Goal: Task Accomplishment & Management: Use online tool/utility

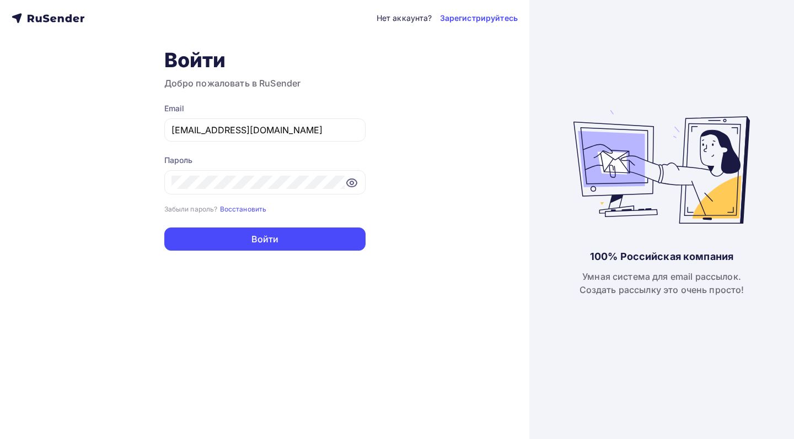
click at [332, 240] on button "Войти" at bounding box center [264, 239] width 201 height 23
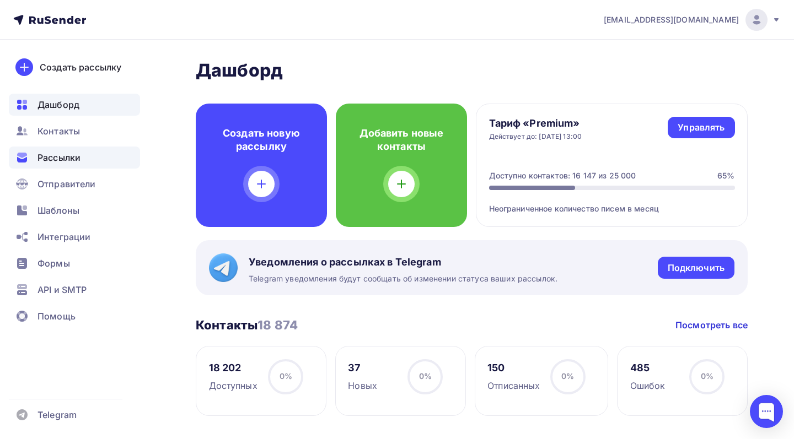
click at [101, 161] on div "Рассылки" at bounding box center [74, 158] width 131 height 22
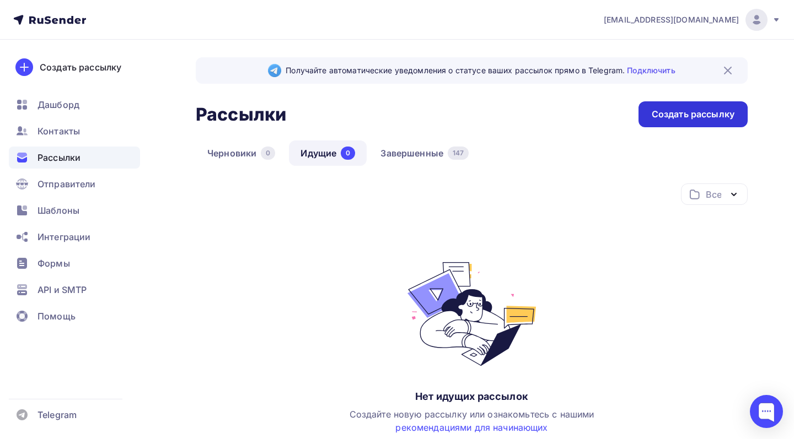
click at [659, 110] on div "Создать рассылку" at bounding box center [693, 114] width 83 height 13
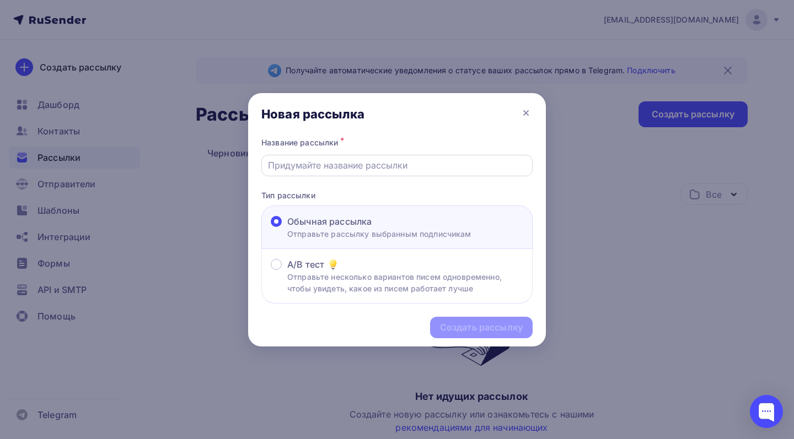
click at [487, 168] on input "text" at bounding box center [397, 165] width 259 height 13
type input "R"
type input "КП Календари"
click at [460, 331] on div "Создать рассылку" at bounding box center [481, 327] width 83 height 13
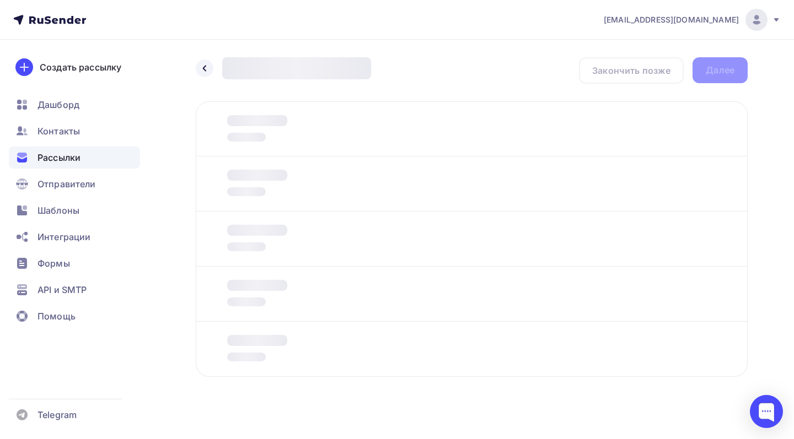
click at [661, 114] on div at bounding box center [472, 128] width 552 height 55
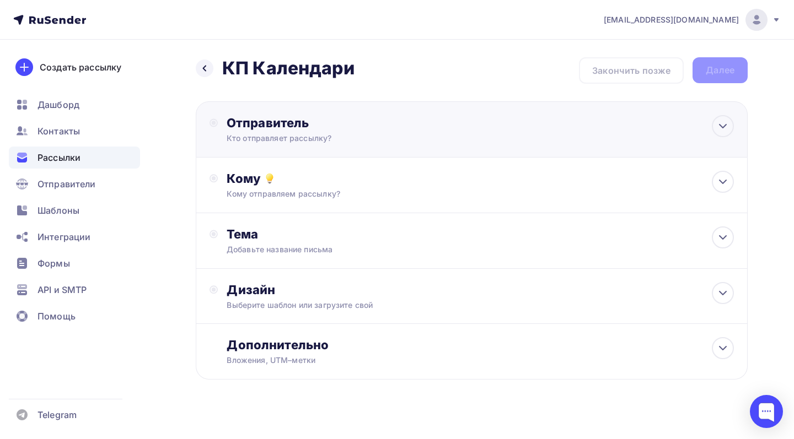
click at [422, 121] on div "Отправитель" at bounding box center [346, 122] width 239 height 15
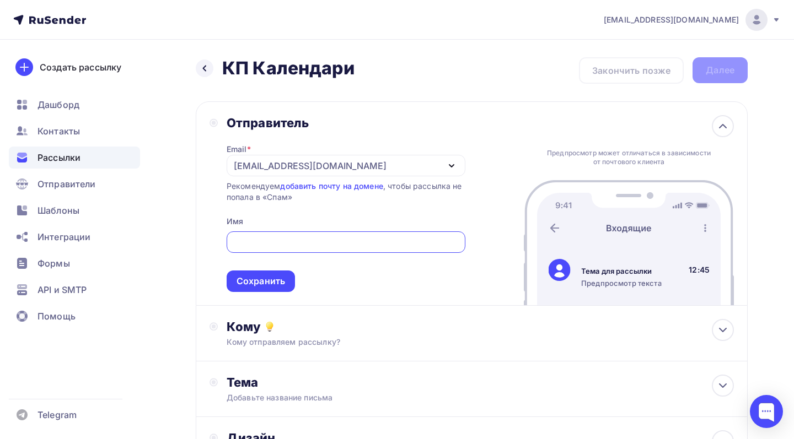
click at [432, 168] on div "[EMAIL_ADDRESS][DOMAIN_NAME]" at bounding box center [346, 166] width 239 height 22
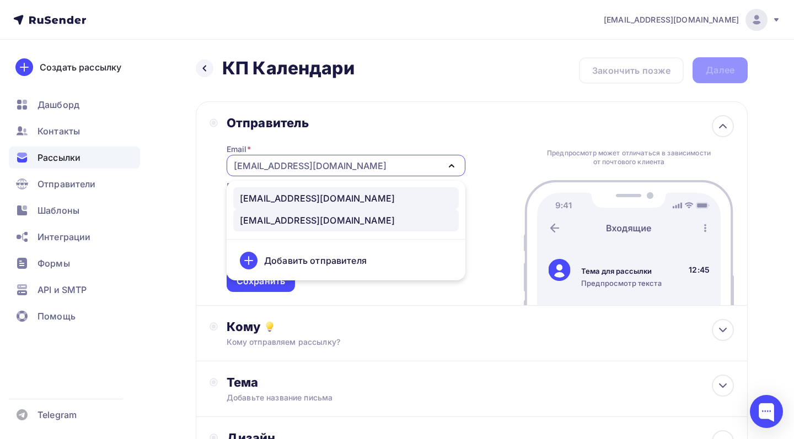
click at [413, 197] on div "info@mail-sekretoria.ru" at bounding box center [346, 198] width 212 height 13
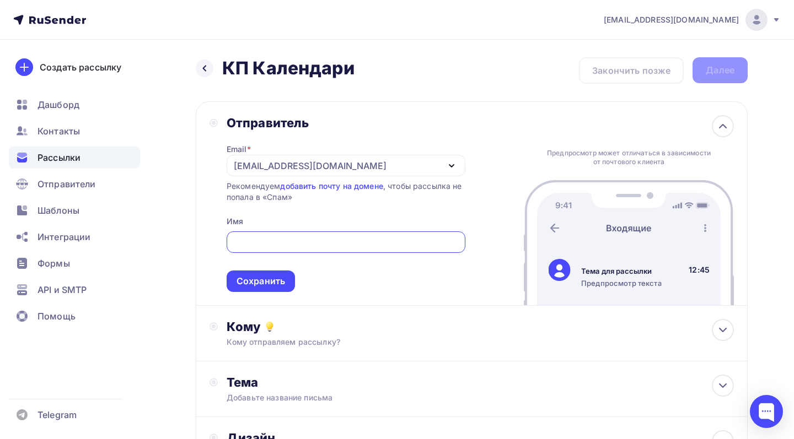
click at [412, 240] on input "text" at bounding box center [346, 242] width 226 height 13
type input "Sekretoria"
click at [281, 283] on div "Сохранить" at bounding box center [261, 281] width 49 height 13
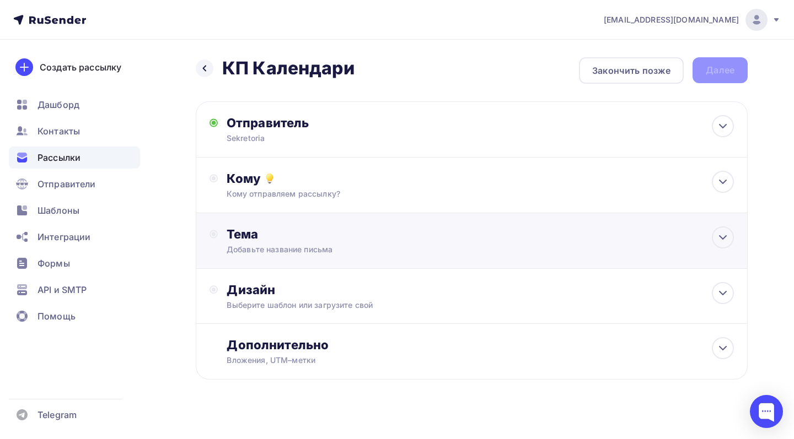
click at [311, 241] on div "Тема" at bounding box center [336, 234] width 218 height 15
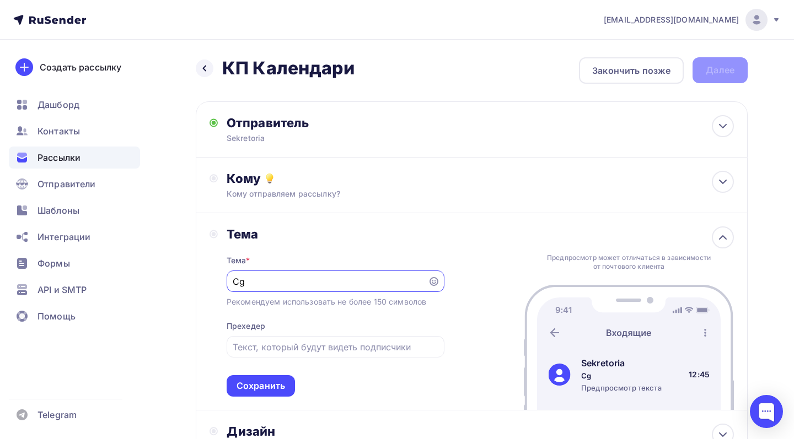
type input "C"
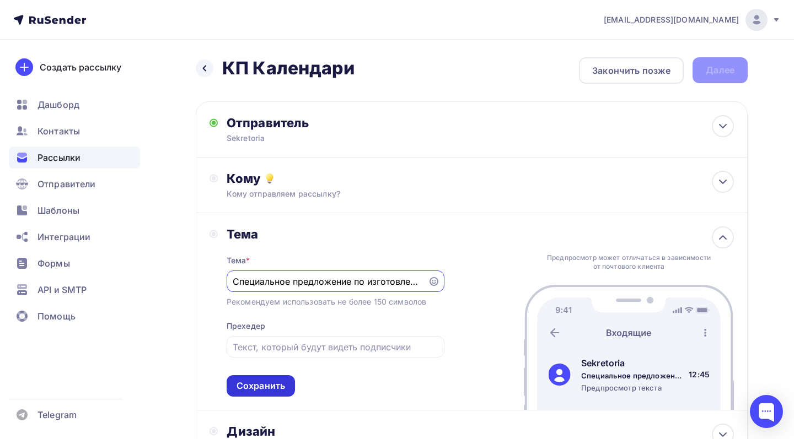
type input "Специальное предложение по изготовлению календарей от Sekretoria"
click at [285, 383] on div "Сохранить" at bounding box center [261, 386] width 68 height 22
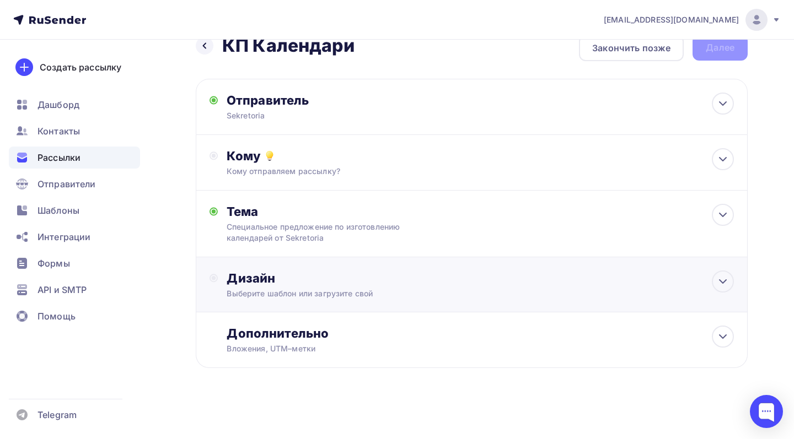
scroll to position [24, 0]
click at [307, 286] on div "Дизайн Выберите шаблон или загрузите свой" at bounding box center [480, 285] width 507 height 29
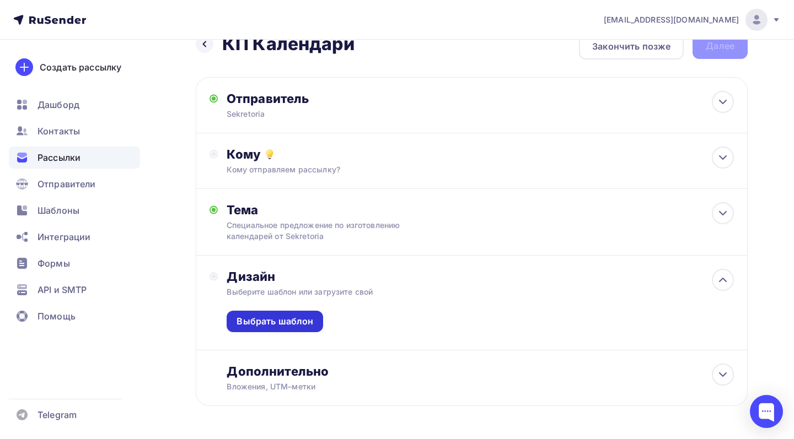
click at [307, 328] on div "Выбрать шаблон" at bounding box center [275, 321] width 77 height 13
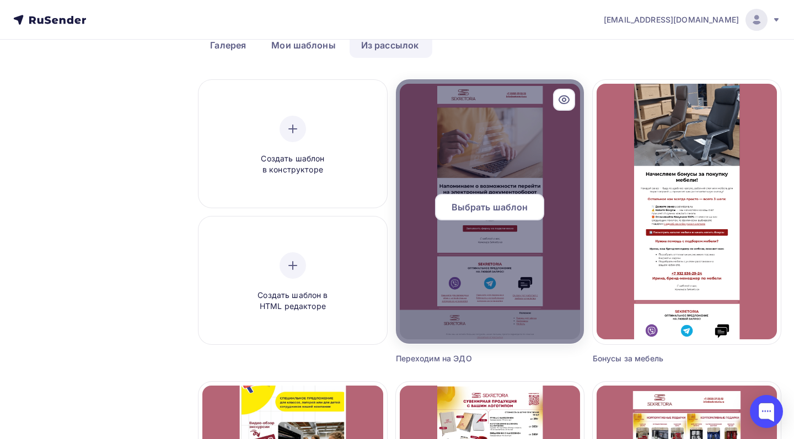
scroll to position [63, 0]
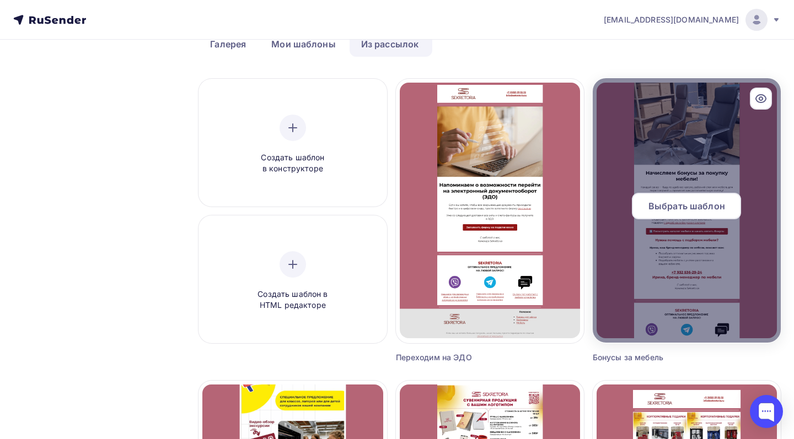
click at [656, 214] on div "Выбрать шаблон" at bounding box center [686, 206] width 109 height 26
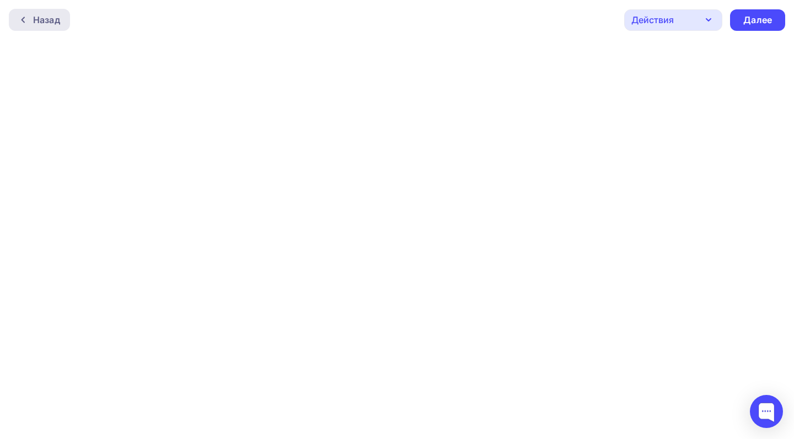
click at [62, 27] on div "Назад" at bounding box center [39, 20] width 61 height 22
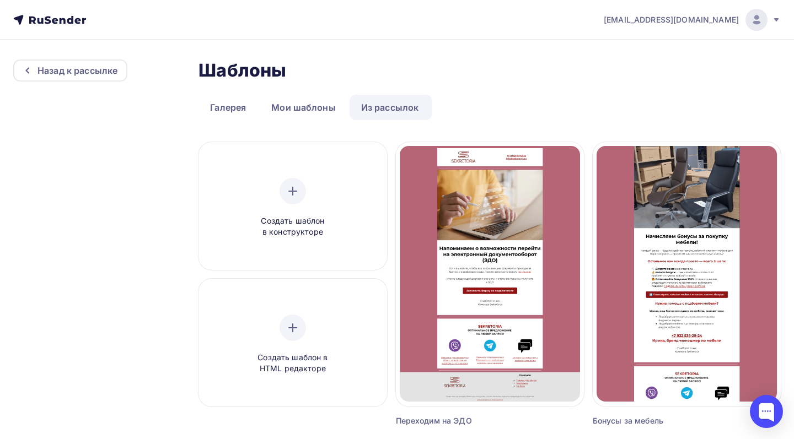
click at [370, 105] on link "Из рассылок" at bounding box center [390, 107] width 81 height 25
click at [378, 113] on link "Из рассылок" at bounding box center [390, 107] width 81 height 25
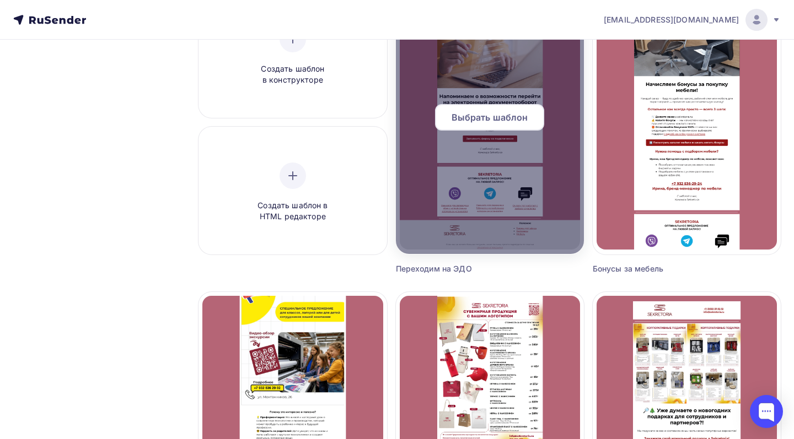
scroll to position [157, 0]
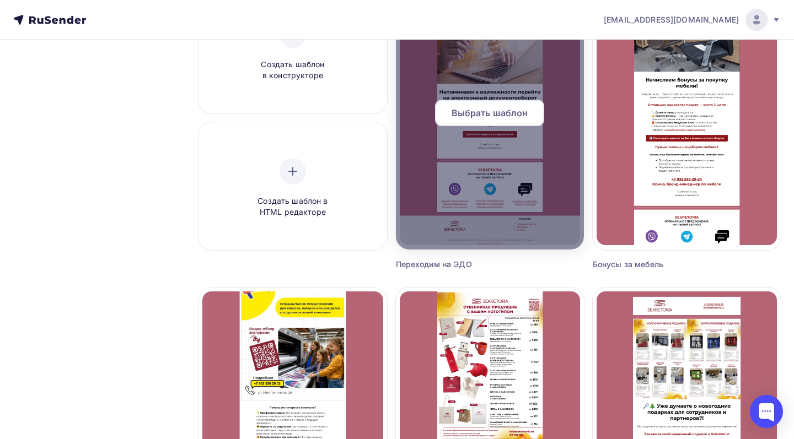
click at [535, 120] on div "Выбрать шаблон" at bounding box center [489, 113] width 109 height 26
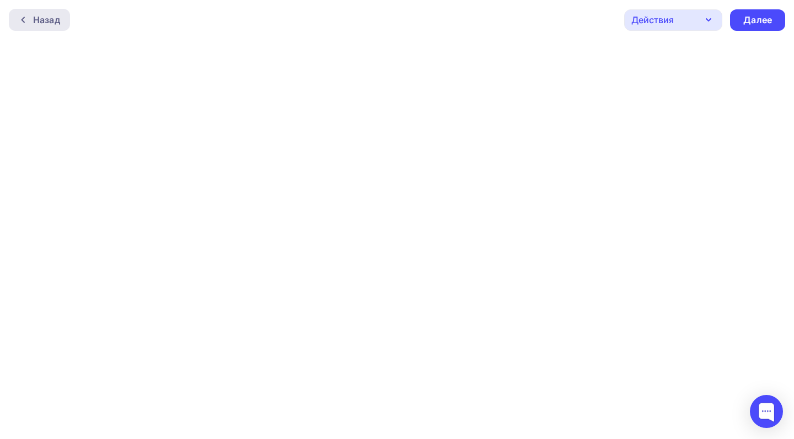
click at [58, 22] on div "Назад" at bounding box center [46, 19] width 27 height 13
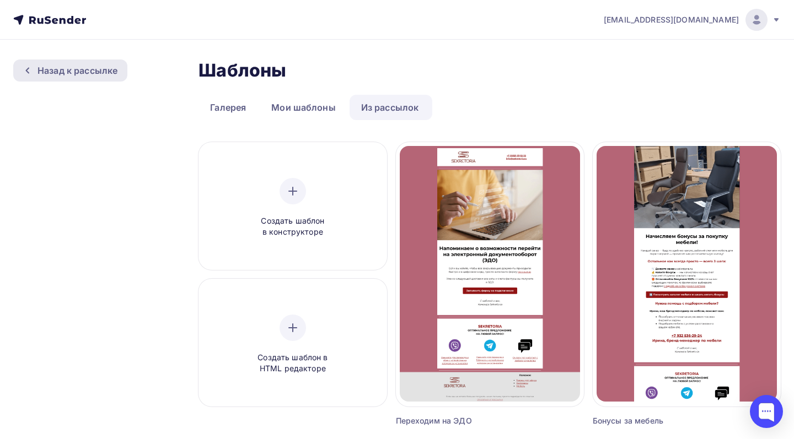
click at [77, 71] on div "Назад к рассылке" at bounding box center [77, 70] width 80 height 13
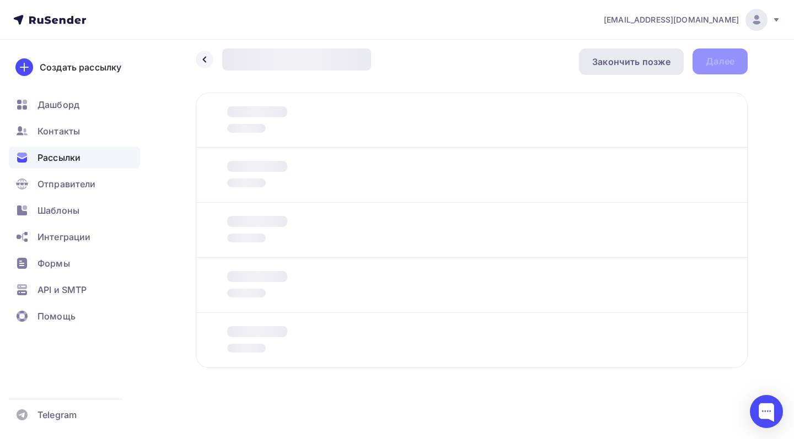
click at [637, 66] on div "Закончить позже" at bounding box center [631, 61] width 78 height 13
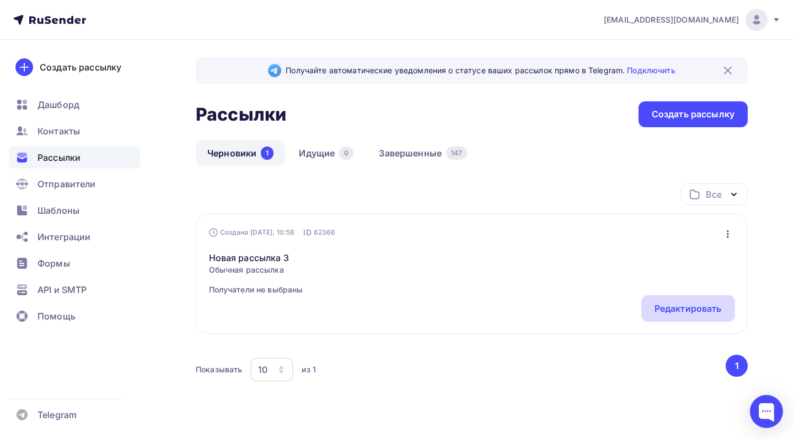
click at [655, 316] on div "Редактировать" at bounding box center [688, 309] width 94 height 26
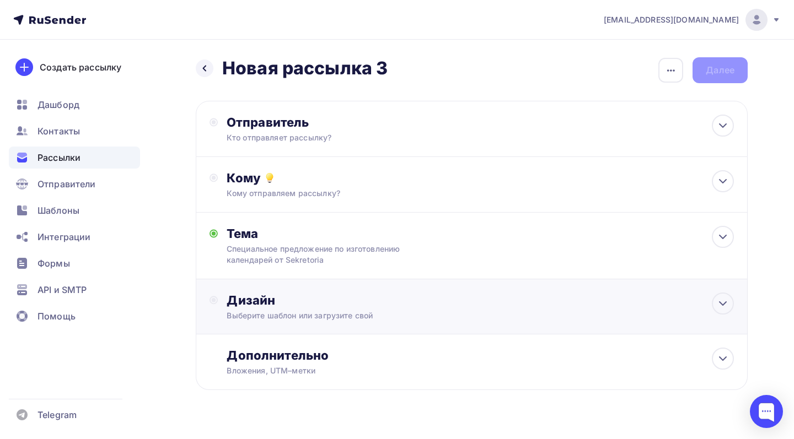
click at [389, 307] on div "Дизайн" at bounding box center [480, 300] width 507 height 15
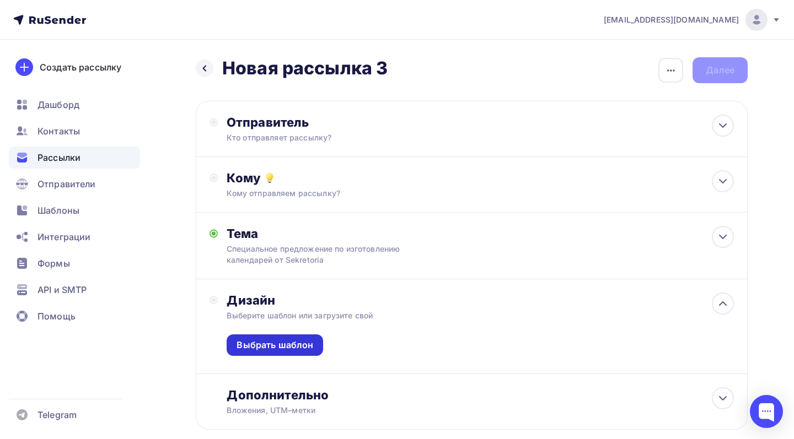
click at [300, 351] on div "Выбрать шаблон" at bounding box center [275, 345] width 77 height 13
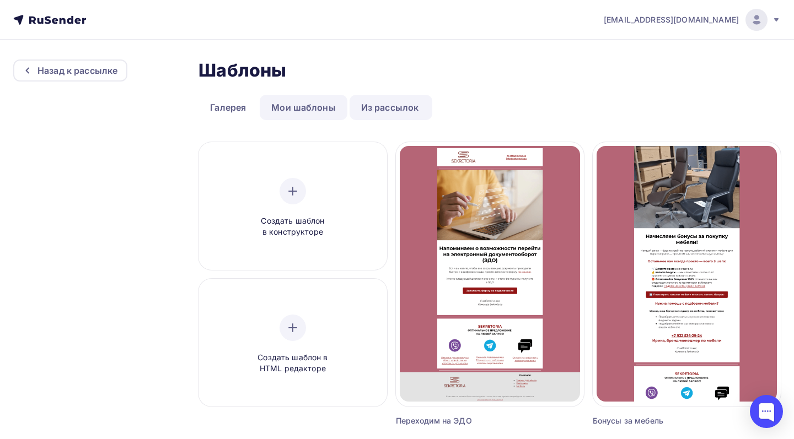
click at [292, 106] on link "Мои шаблоны" at bounding box center [304, 107] width 88 height 25
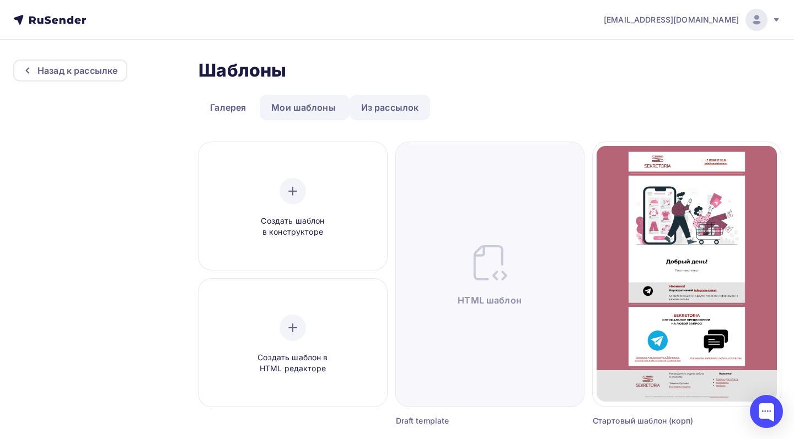
click at [381, 103] on link "Из рассылок" at bounding box center [390, 107] width 81 height 25
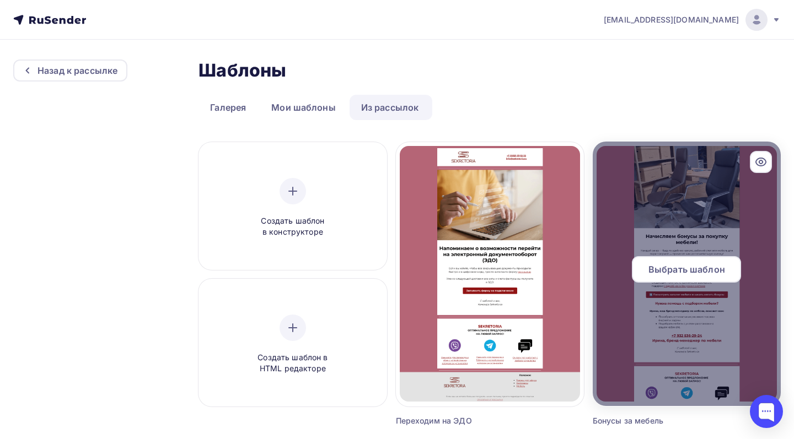
click at [698, 278] on div "Выбрать шаблон" at bounding box center [686, 269] width 109 height 26
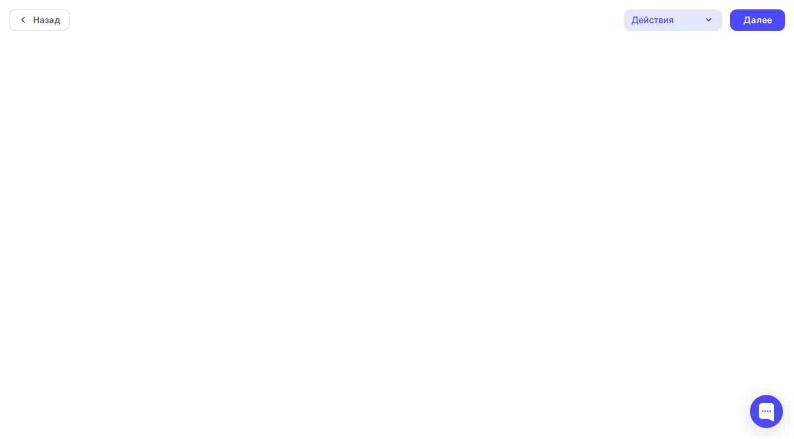
click at [649, 25] on div "Действия" at bounding box center [652, 19] width 42 height 13
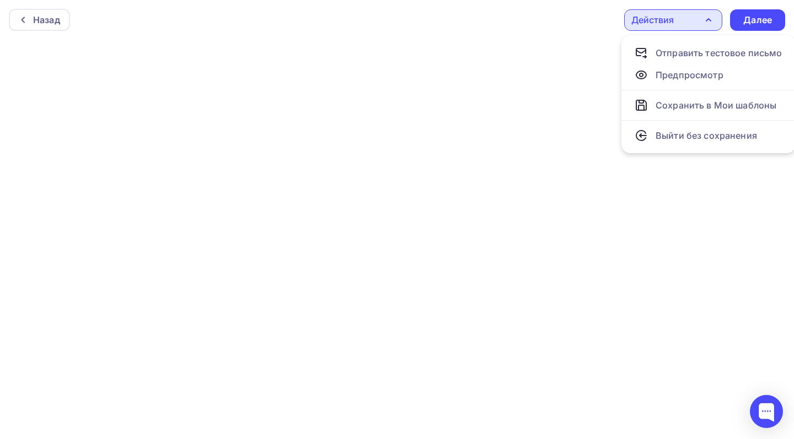
click at [649, 18] on div "Действия" at bounding box center [652, 19] width 42 height 13
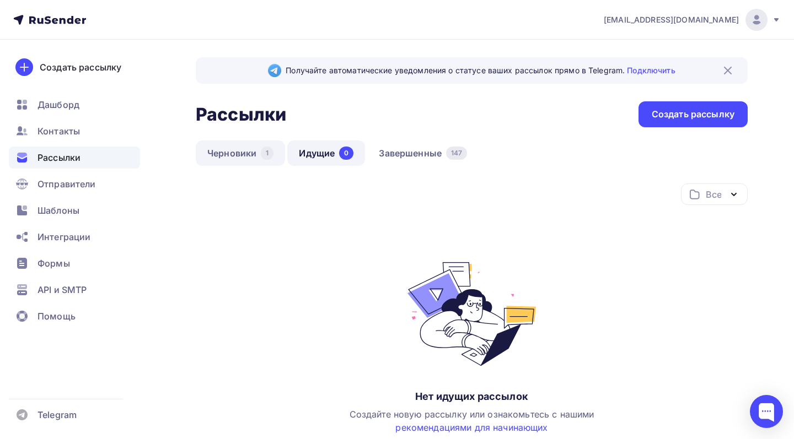
click at [245, 160] on link "Черновики 1" at bounding box center [240, 153] width 89 height 25
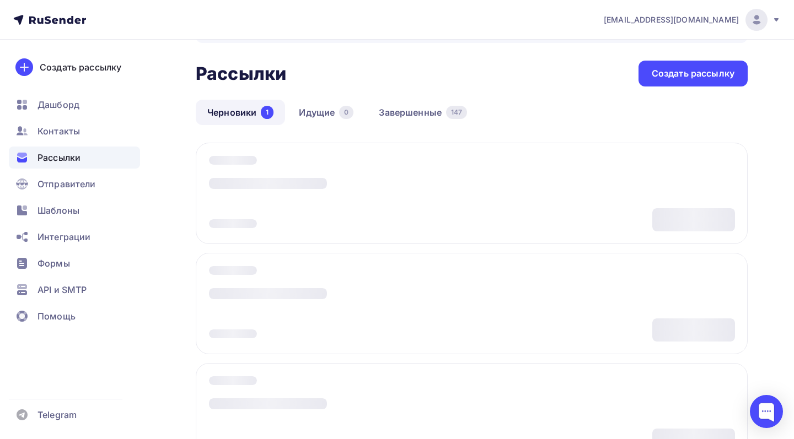
scroll to position [29, 0]
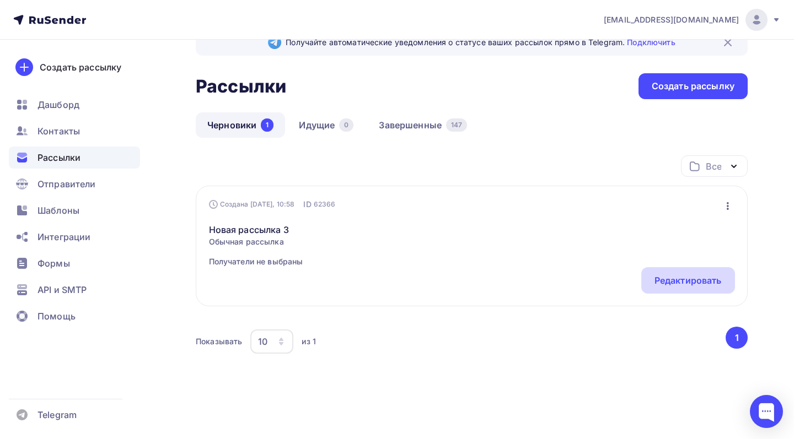
click at [664, 279] on div "Редактировать" at bounding box center [687, 280] width 67 height 13
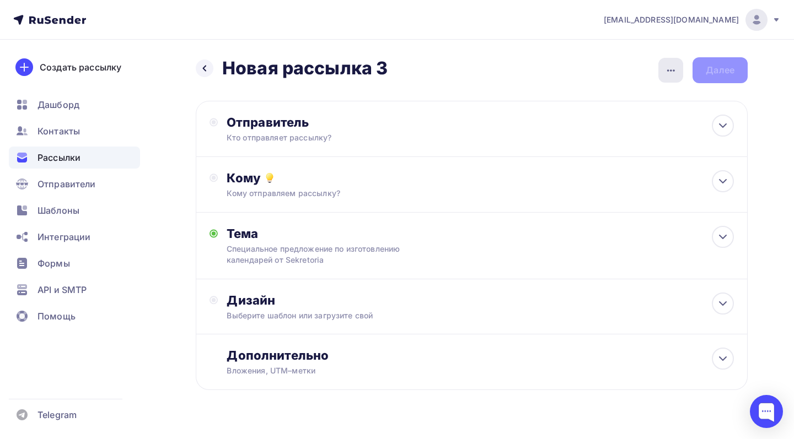
click at [664, 66] on div "button" at bounding box center [670, 70] width 25 height 25
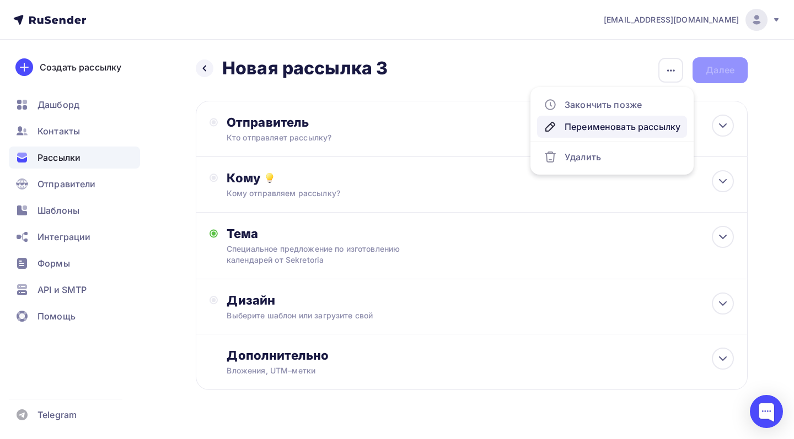
click at [613, 127] on div "Переименовать рассылку" at bounding box center [612, 126] width 137 height 13
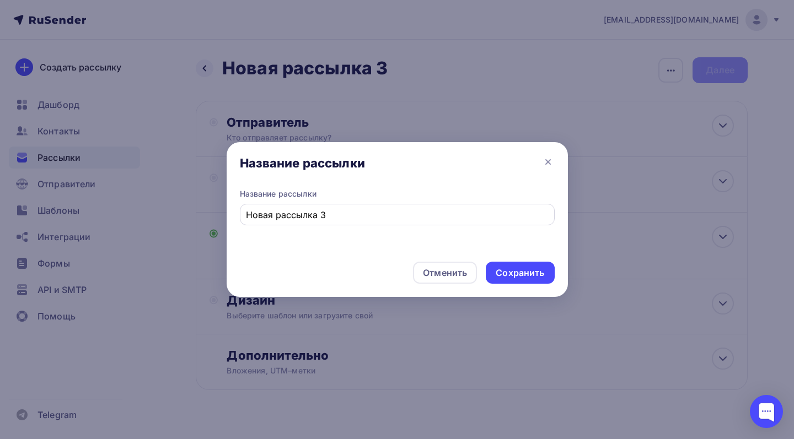
click at [338, 220] on input "Новая рассылка 3" at bounding box center [397, 214] width 302 height 13
type input "R"
type input "КП календари"
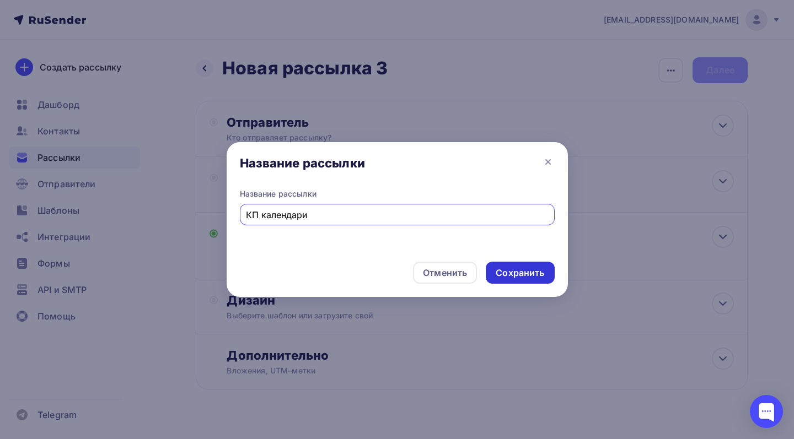
click at [513, 272] on div "Сохранить" at bounding box center [520, 273] width 49 height 13
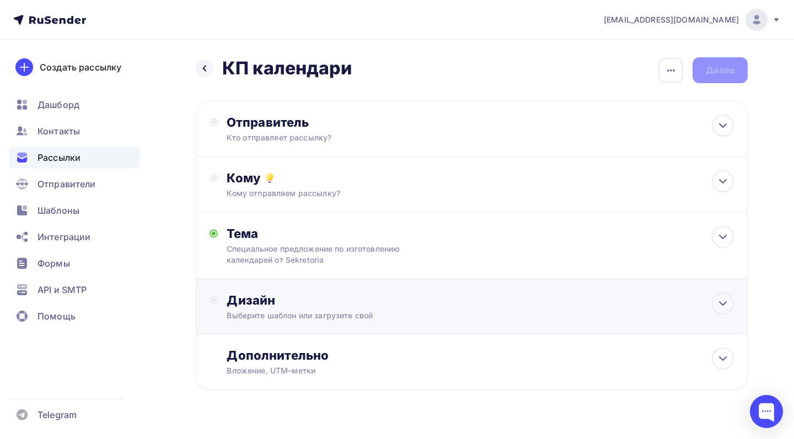
click at [405, 304] on div "Дизайн" at bounding box center [480, 300] width 507 height 15
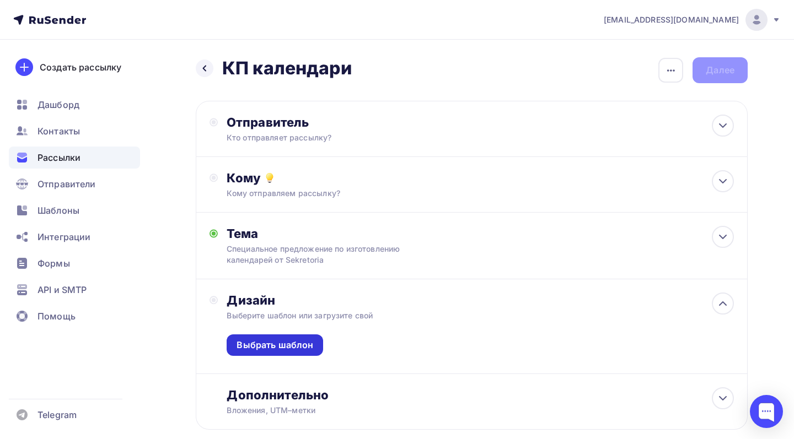
click at [317, 339] on div "Выбрать шаблон" at bounding box center [275, 346] width 96 height 22
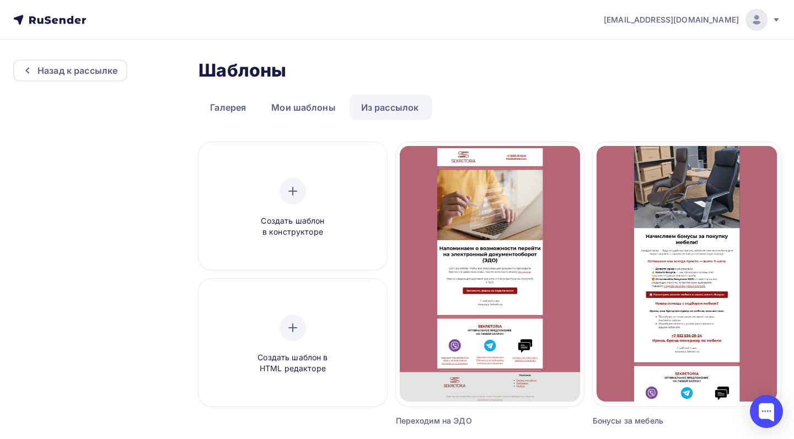
click at [405, 105] on link "Из рассылок" at bounding box center [390, 107] width 81 height 25
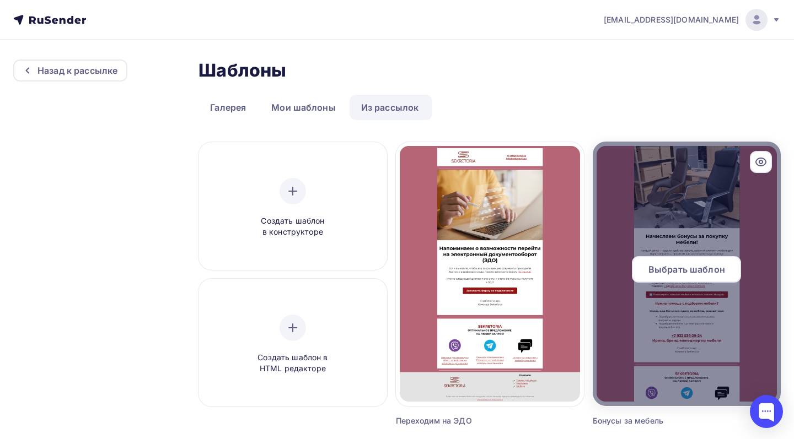
click at [662, 267] on span "Выбрать шаблон" at bounding box center [686, 269] width 77 height 13
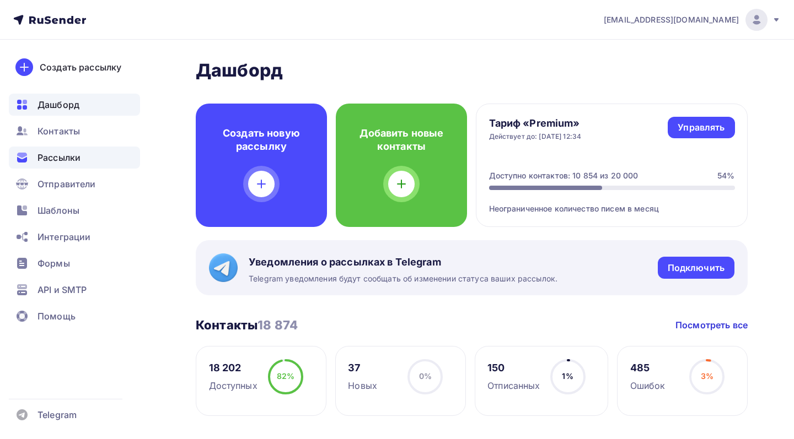
click at [109, 152] on div "Рассылки" at bounding box center [74, 158] width 131 height 22
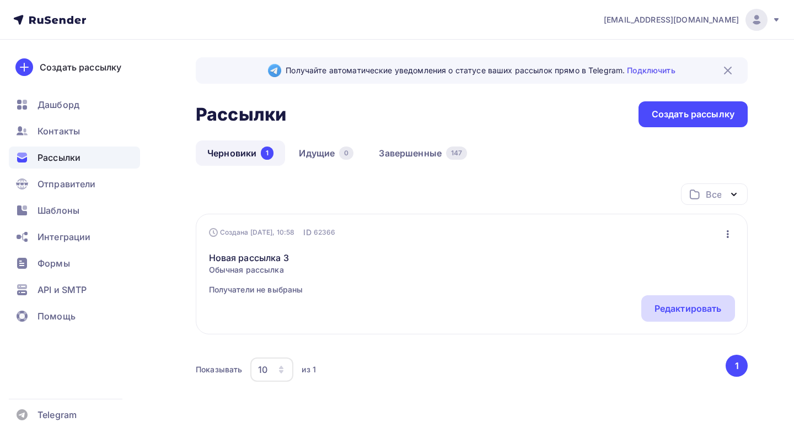
click at [655, 308] on div "Редактировать" at bounding box center [687, 308] width 67 height 13
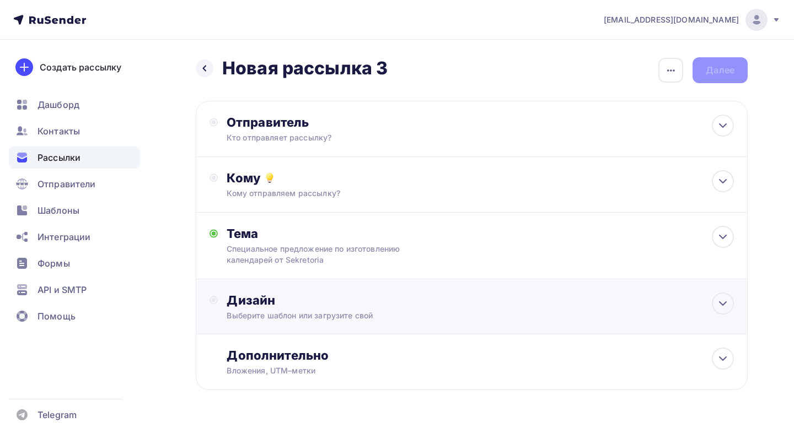
click at [321, 307] on div "Дизайн" at bounding box center [480, 300] width 507 height 15
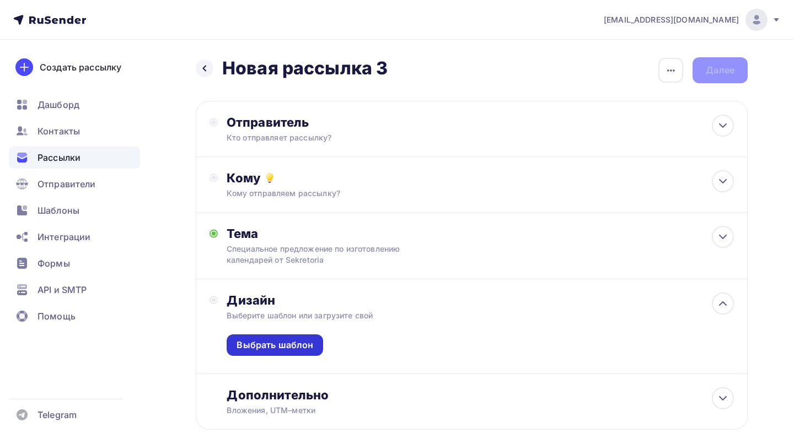
click at [310, 351] on div "Выбрать шаблон" at bounding box center [275, 345] width 77 height 13
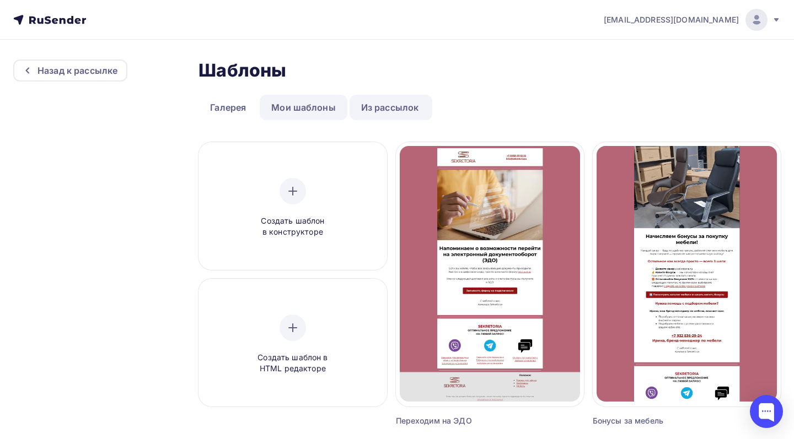
click at [300, 103] on link "Мои шаблоны" at bounding box center [304, 107] width 88 height 25
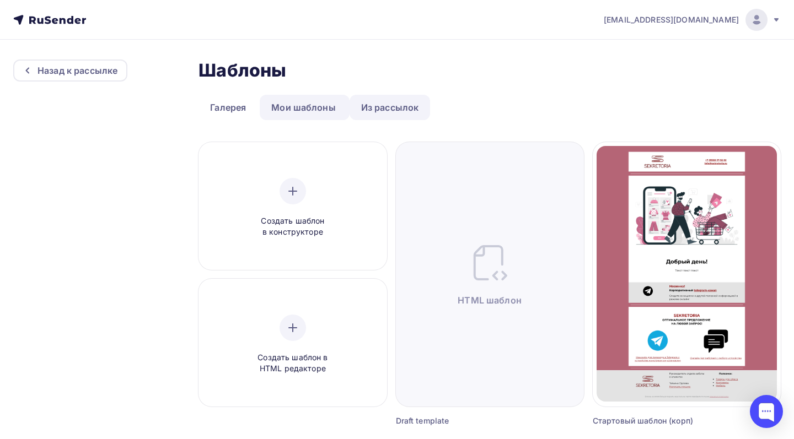
click at [362, 103] on link "Из рассылок" at bounding box center [390, 107] width 81 height 25
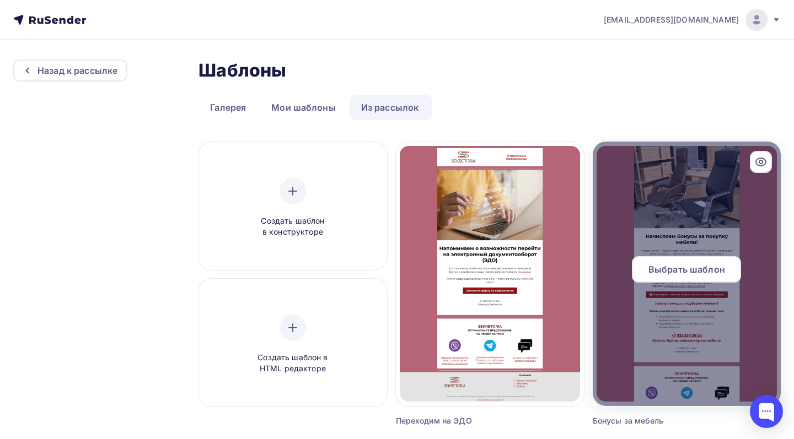
click at [676, 277] on div "Выбрать шаблон" at bounding box center [686, 269] width 109 height 26
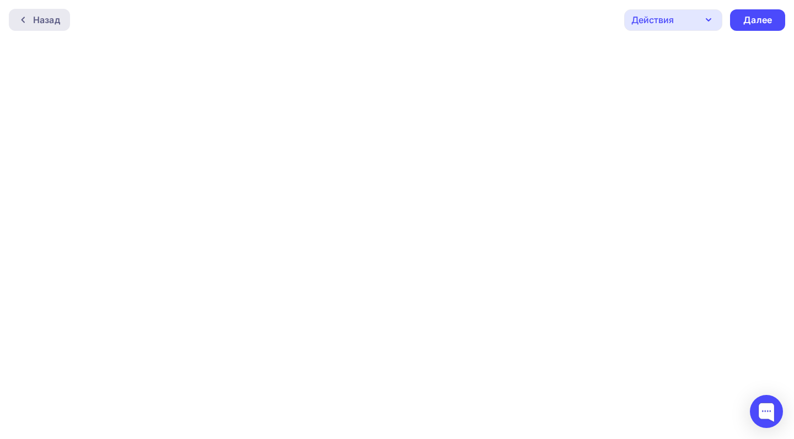
click at [58, 15] on div "Назад" at bounding box center [46, 19] width 27 height 13
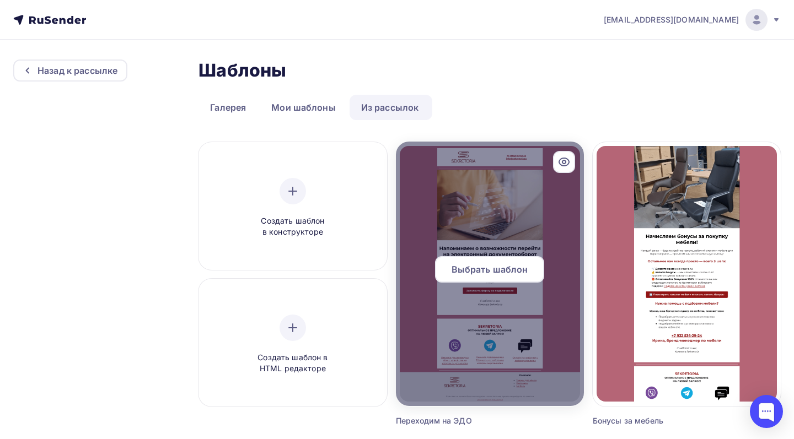
click at [459, 270] on span "Выбрать шаблон" at bounding box center [490, 269] width 77 height 13
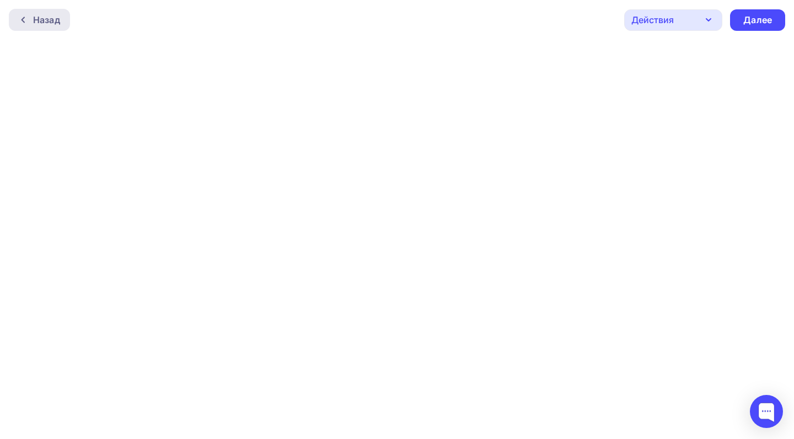
click at [46, 15] on div "Назад" at bounding box center [46, 19] width 27 height 13
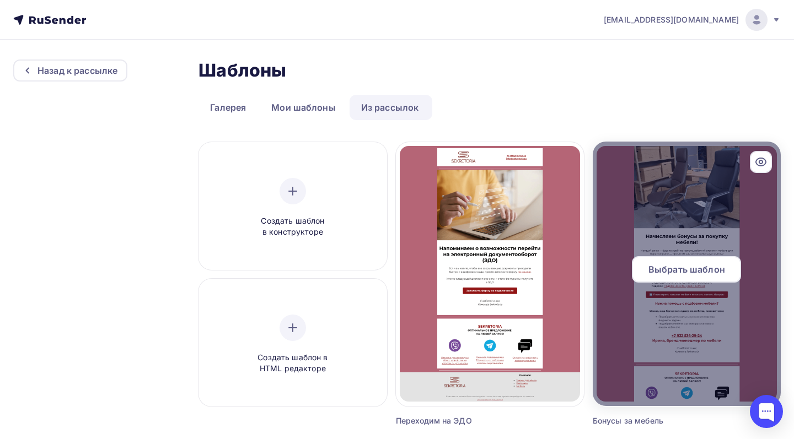
click at [639, 264] on div "Выбрать шаблон" at bounding box center [686, 269] width 109 height 26
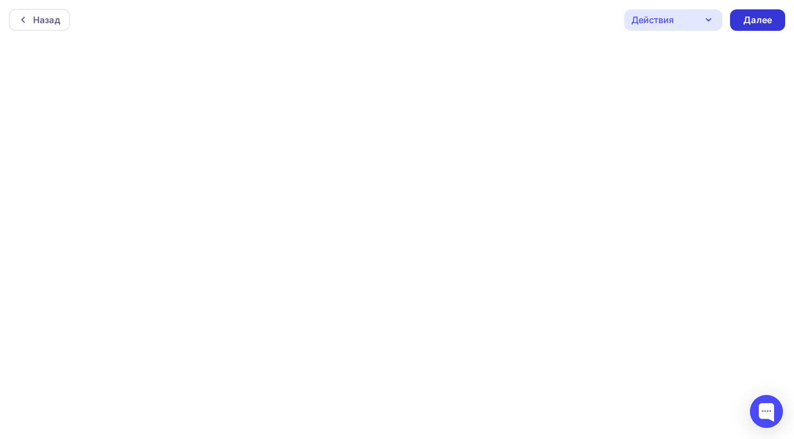
click at [745, 18] on div "Далее" at bounding box center [757, 20] width 29 height 13
click at [37, 17] on div "Назад" at bounding box center [46, 19] width 27 height 13
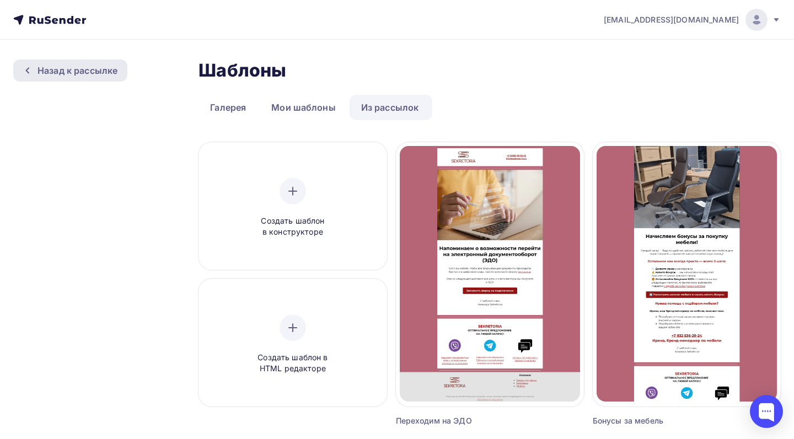
click at [90, 66] on div "Назад к рассылке" at bounding box center [77, 70] width 80 height 13
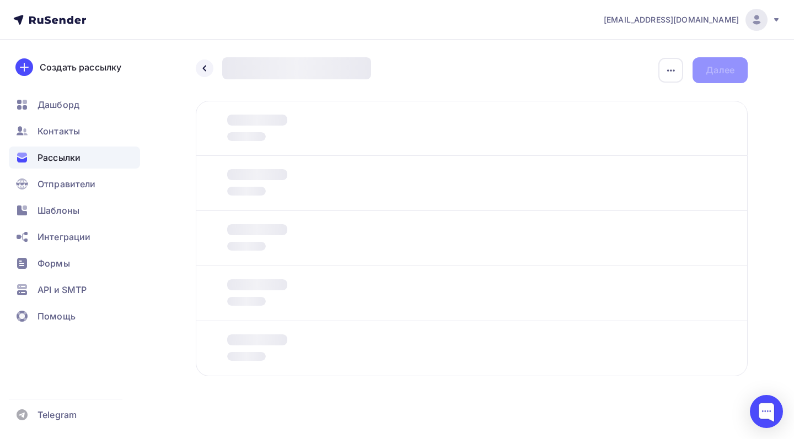
click at [109, 154] on div "Рассылки" at bounding box center [74, 158] width 131 height 22
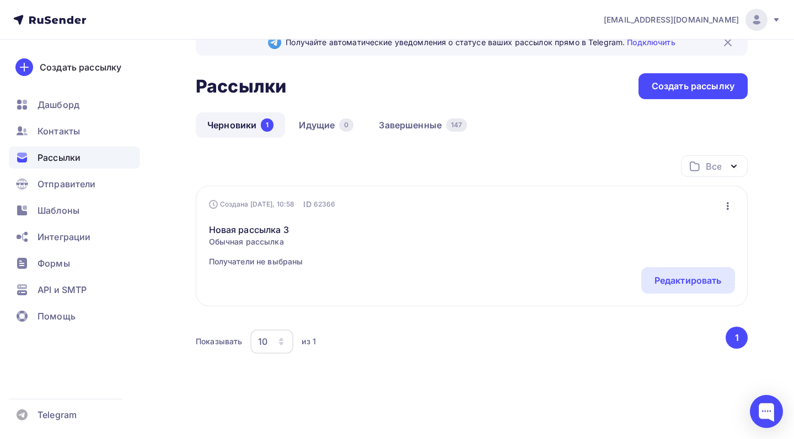
scroll to position [29, 0]
click at [665, 284] on div "Редактировать" at bounding box center [687, 280] width 67 height 13
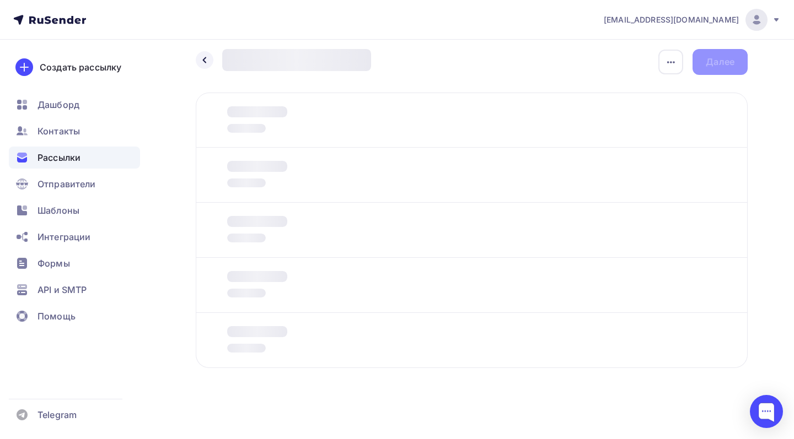
scroll to position [8, 0]
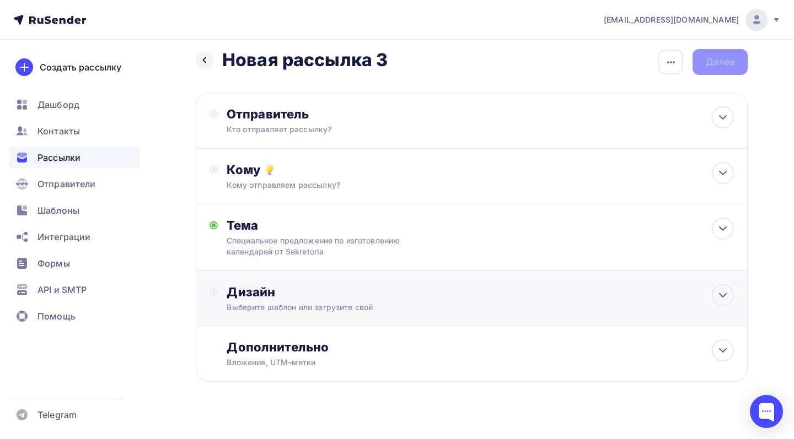
click at [503, 307] on div "Выберите шаблон или загрузите свой" at bounding box center [455, 307] width 456 height 11
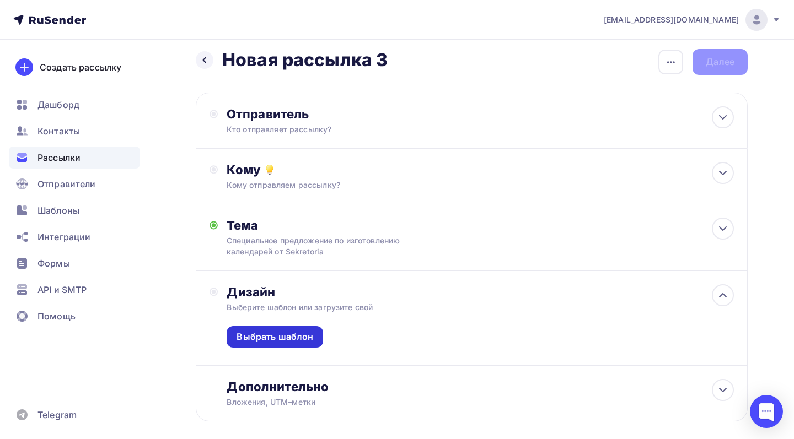
click at [319, 337] on div "Выбрать шаблон" at bounding box center [275, 337] width 96 height 22
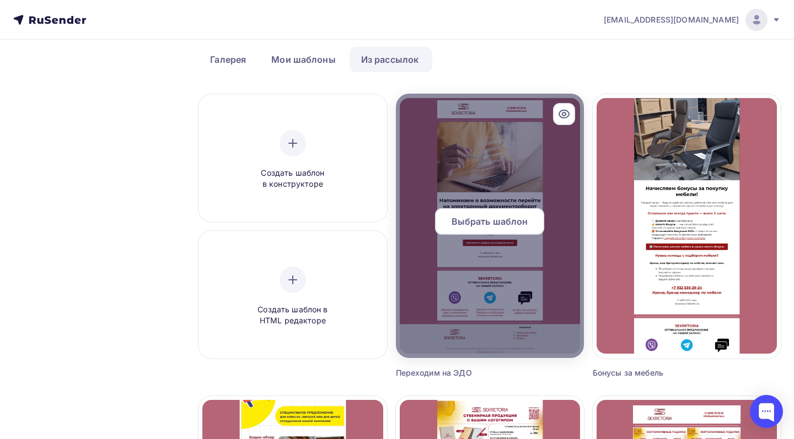
scroll to position [56, 0]
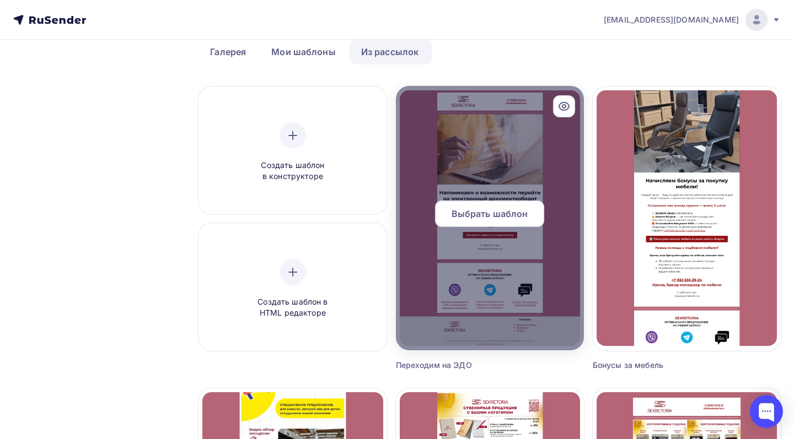
click at [525, 215] on span "Выбрать шаблон" at bounding box center [490, 213] width 77 height 13
